Goal: Task Accomplishment & Management: Complete application form

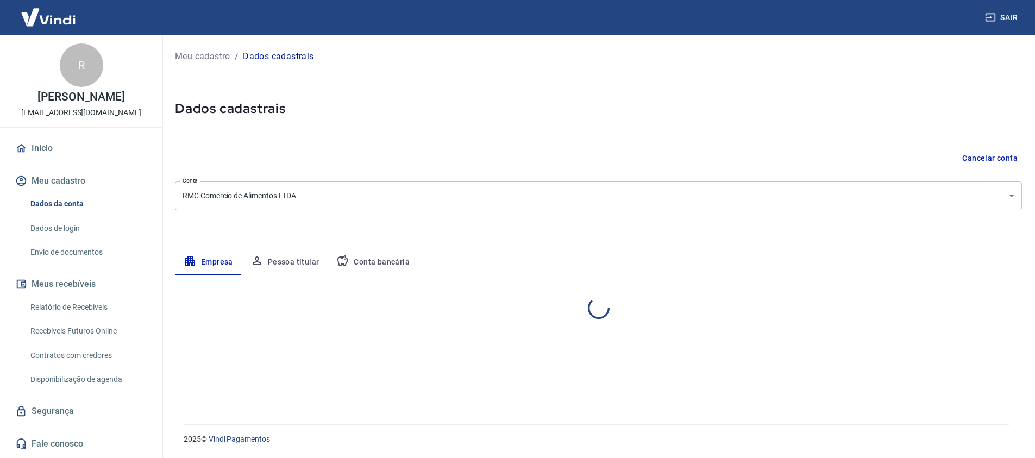
select select "PI"
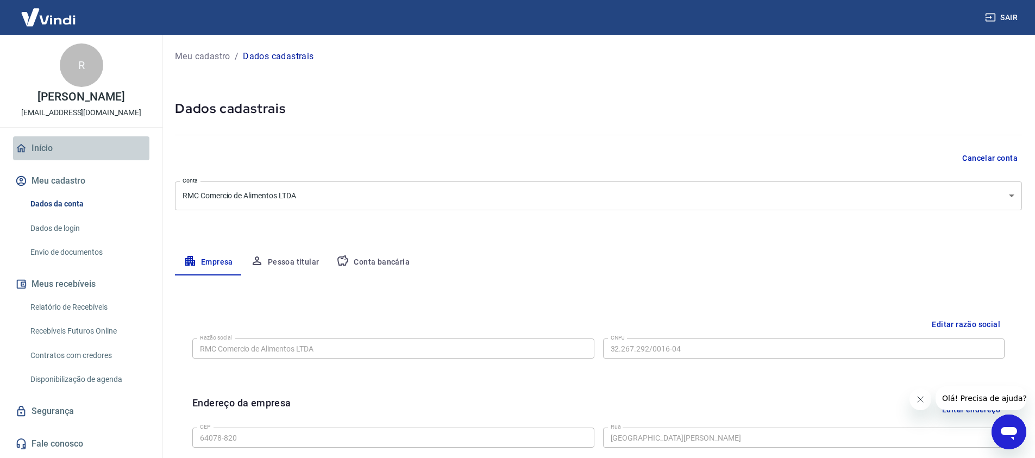
click at [113, 160] on link "Início" at bounding box center [81, 148] width 136 height 24
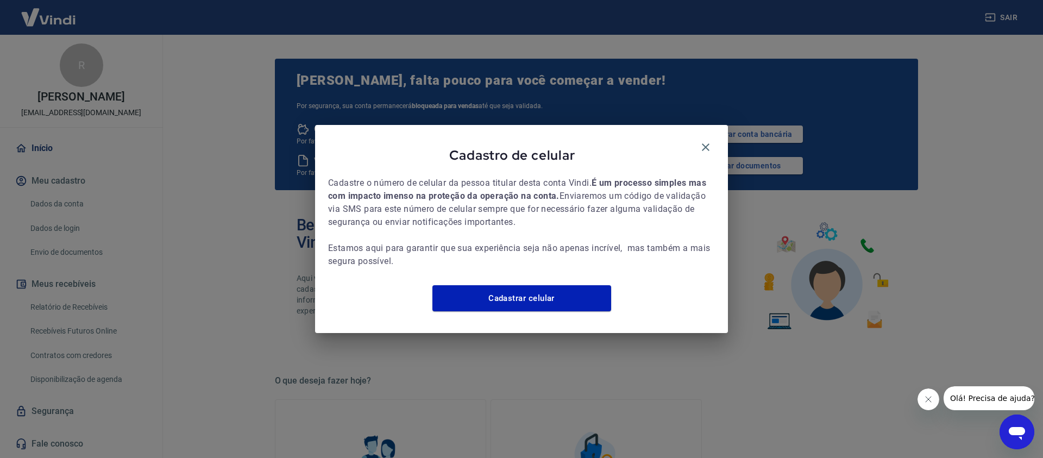
click at [699, 127] on div "Cadastro de celular Cadastre o número de celular da pessoa titular desta conta …" at bounding box center [521, 229] width 413 height 208
click at [700, 138] on div "Cadastro de celular" at bounding box center [521, 157] width 387 height 39
click at [701, 141] on icon "button" at bounding box center [705, 147] width 13 height 13
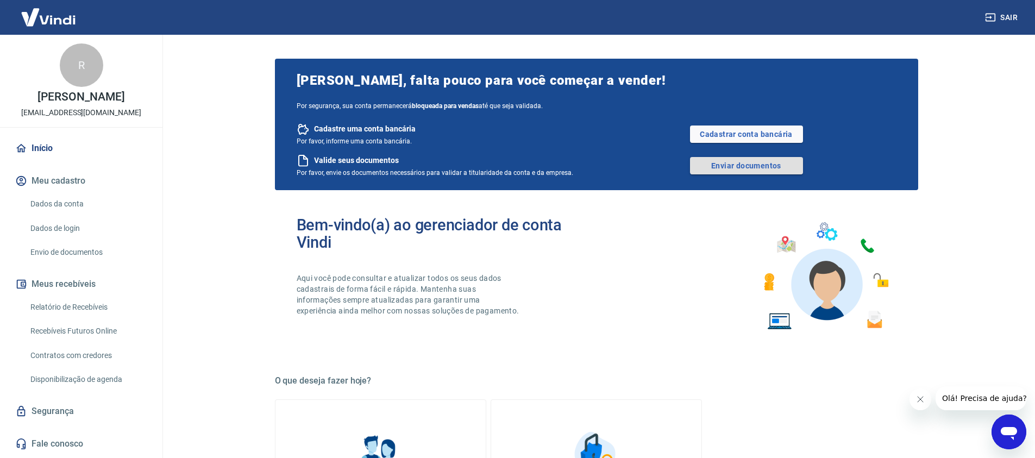
click at [753, 170] on link "Enviar documentos" at bounding box center [746, 165] width 113 height 17
